Goal: Information Seeking & Learning: Learn about a topic

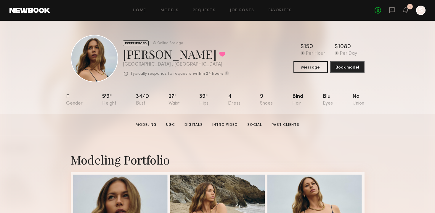
click at [132, 50] on div "Jana C. Favorited" at bounding box center [176, 54] width 106 height 16
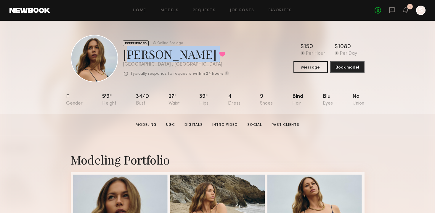
click at [132, 50] on div "Jana C. Favorited" at bounding box center [176, 54] width 106 height 16
click at [173, 61] on div "Jana C. Favorited" at bounding box center [176, 54] width 106 height 16
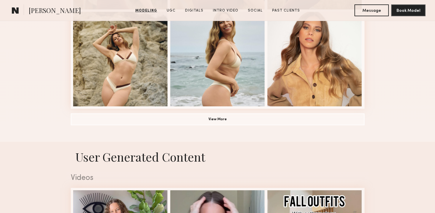
scroll to position [477, 0]
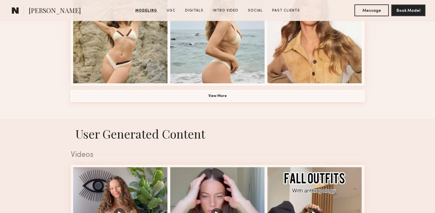
click at [225, 96] on button "View More" at bounding box center [217, 96] width 293 height 12
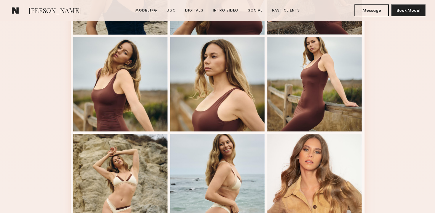
scroll to position [321, 0]
